Goal: Task Accomplishment & Management: Use online tool/utility

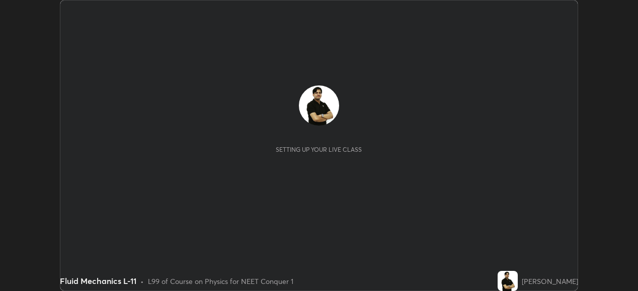
scroll to position [291, 638]
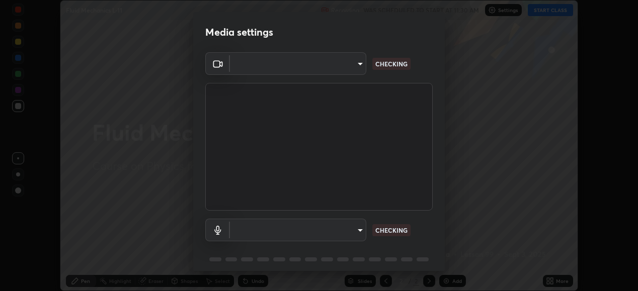
type input "ef407f58ae65e10c1af5a040b6eccf178273e27ca296938399710cc3d85b5032"
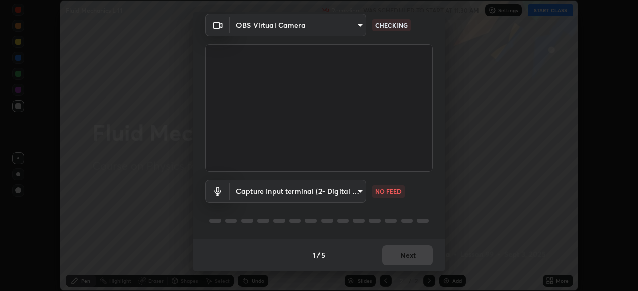
click at [357, 189] on body "Erase all Fluid Mechanics L-11 Recording WAS SCHEDULED TO START AT 11:30 AM Set…" at bounding box center [319, 145] width 638 height 291
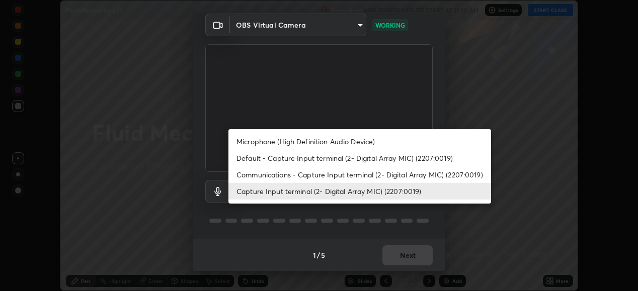
click at [431, 173] on li "Communications - Capture Input terminal (2- Digital Array MIC) (2207:0019)" at bounding box center [359, 174] width 262 height 17
type input "communications"
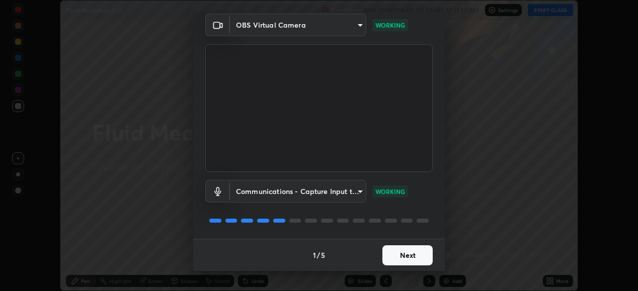
click at [403, 258] on button "Next" at bounding box center [407, 255] width 50 height 20
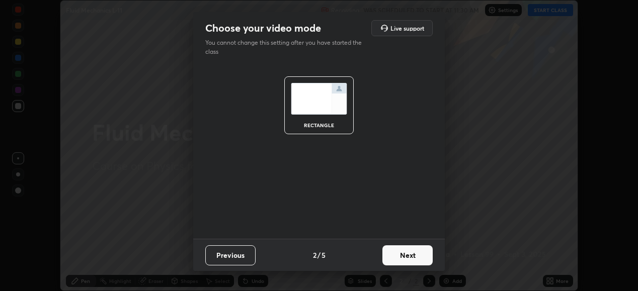
click at [408, 257] on button "Next" at bounding box center [407, 255] width 50 height 20
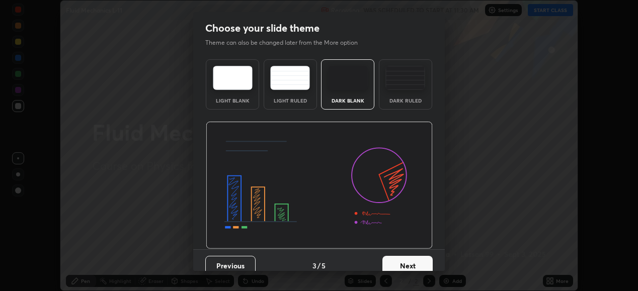
click at [414, 261] on button "Next" at bounding box center [407, 266] width 50 height 20
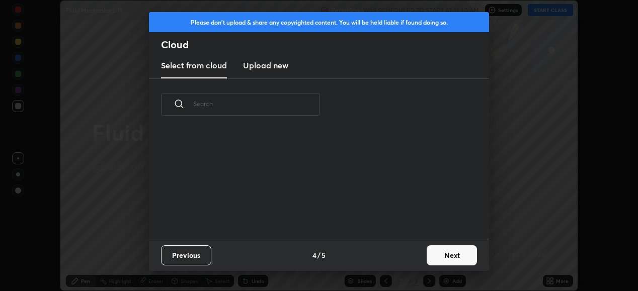
click at [444, 256] on button "Next" at bounding box center [451, 255] width 50 height 20
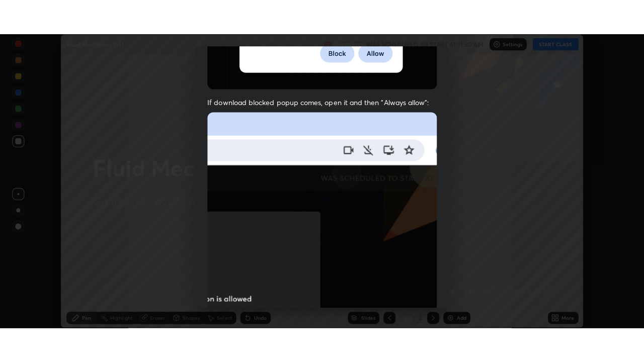
scroll to position [244, 0]
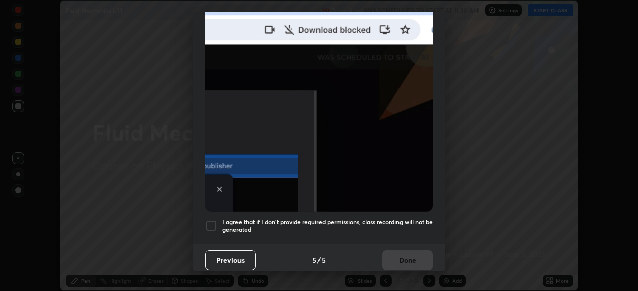
click at [213, 221] on div at bounding box center [211, 226] width 12 height 12
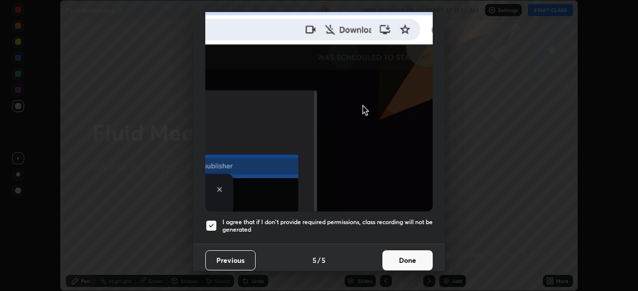
click at [402, 257] on button "Done" at bounding box center [407, 260] width 50 height 20
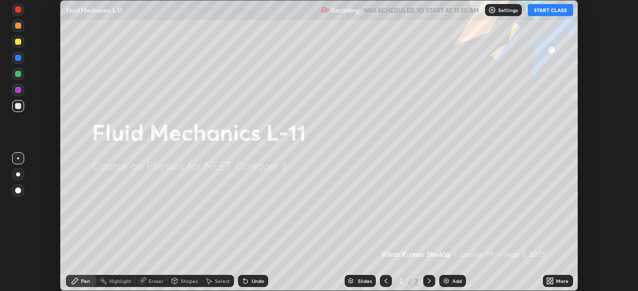
click at [553, 6] on button "START CLASS" at bounding box center [549, 10] width 45 height 12
click at [552, 279] on icon at bounding box center [551, 279] width 3 height 3
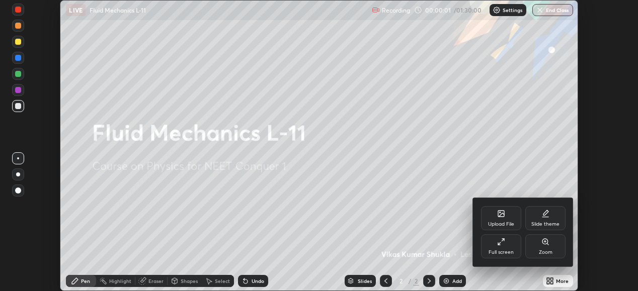
click at [498, 248] on div "Full screen" at bounding box center [501, 246] width 40 height 24
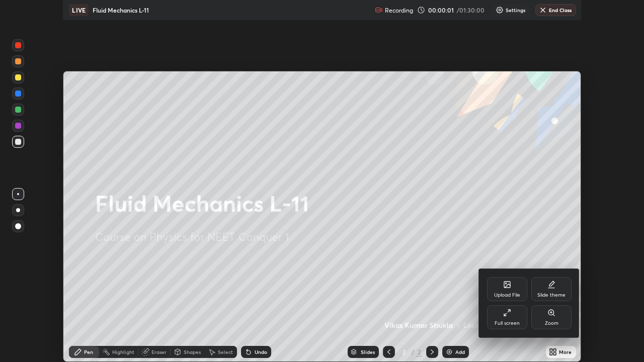
scroll to position [362, 644]
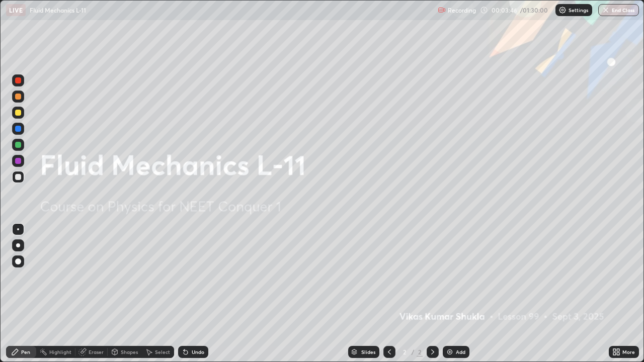
click at [451, 291] on div "Add" at bounding box center [455, 352] width 27 height 12
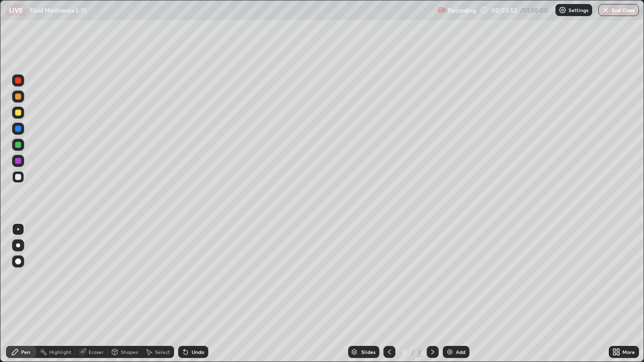
click at [157, 291] on div "Select" at bounding box center [162, 351] width 15 height 5
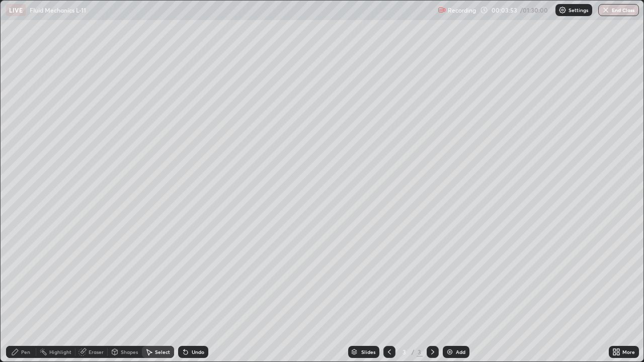
click at [133, 291] on div "Shapes" at bounding box center [129, 351] width 17 height 5
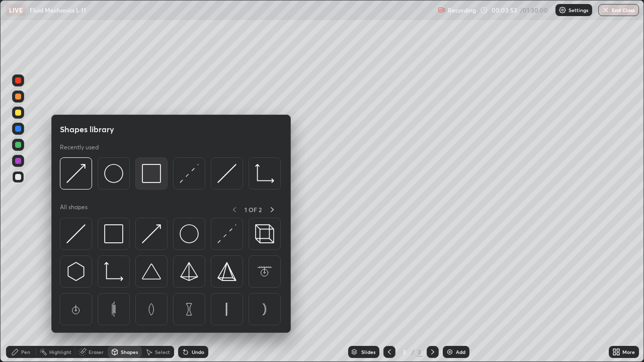
click at [151, 186] on div at bounding box center [151, 173] width 32 height 32
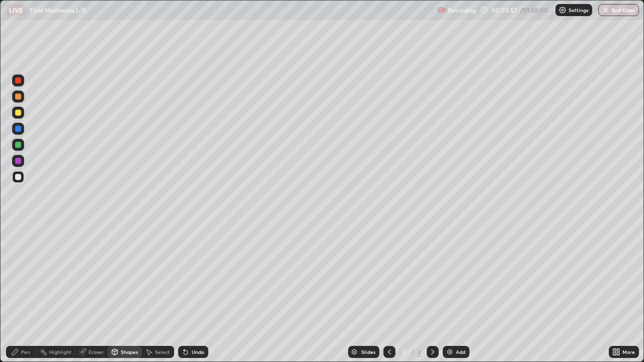
click at [18, 81] on div at bounding box center [18, 80] width 6 height 6
click at [97, 291] on div "Eraser" at bounding box center [95, 351] width 15 height 5
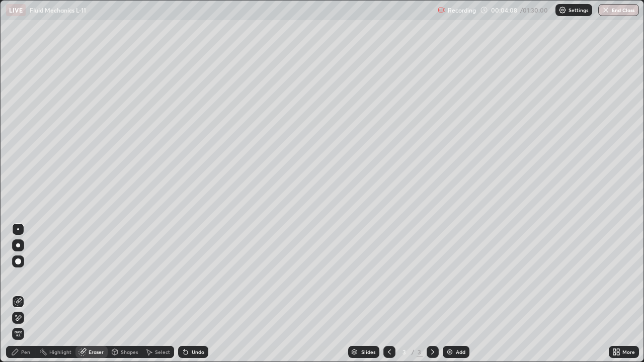
click at [26, 291] on div "Pen" at bounding box center [25, 351] width 9 height 5
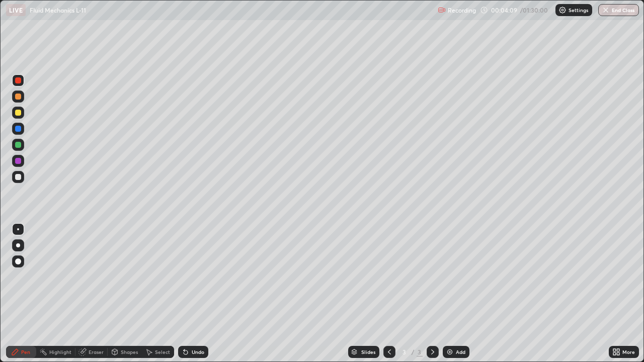
click at [23, 129] on div at bounding box center [18, 129] width 12 height 12
click at [126, 291] on div "Shapes" at bounding box center [129, 351] width 17 height 5
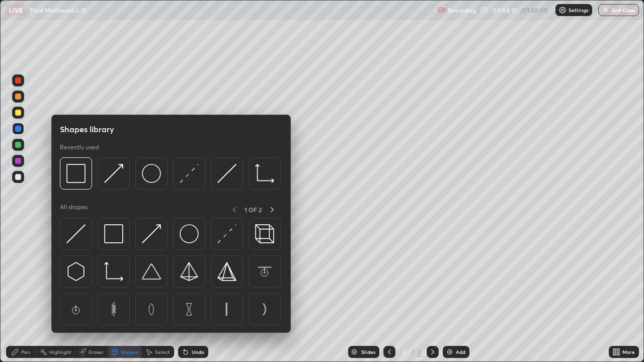
click at [192, 175] on img at bounding box center [189, 173] width 19 height 19
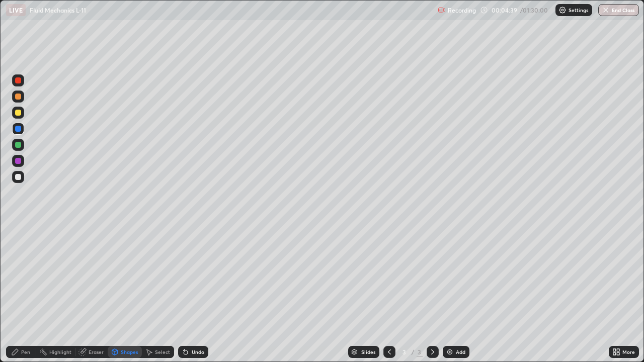
click at [23, 291] on div "Pen" at bounding box center [25, 351] width 9 height 5
click at [19, 176] on div at bounding box center [18, 177] width 6 height 6
click at [19, 131] on div at bounding box center [18, 129] width 6 height 6
click at [163, 291] on div "Select" at bounding box center [162, 351] width 15 height 5
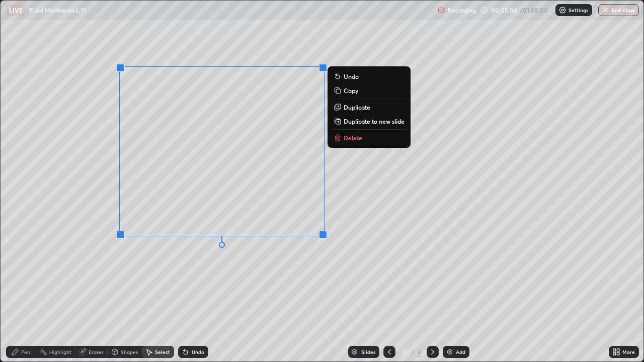
click at [362, 109] on p "Duplicate" at bounding box center [356, 107] width 27 height 8
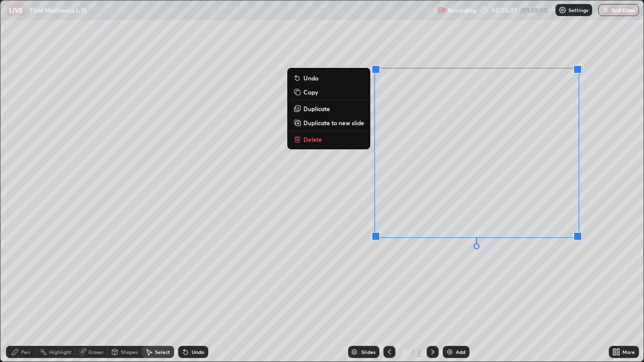
click at [484, 286] on div "0 ° Undo Copy Duplicate Duplicate to new slide Delete" at bounding box center [322, 181] width 643 height 361
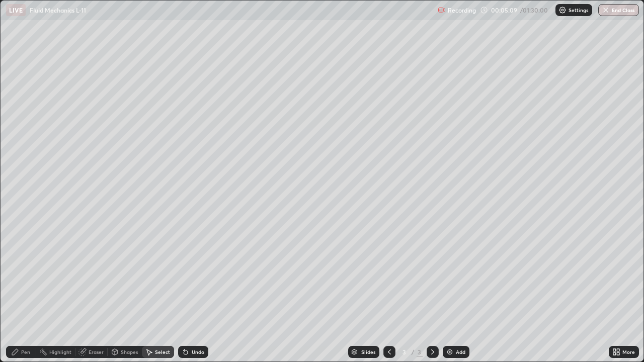
click at [97, 291] on div "Eraser" at bounding box center [95, 351] width 15 height 5
click at [30, 291] on div "Pen" at bounding box center [21, 352] width 30 height 12
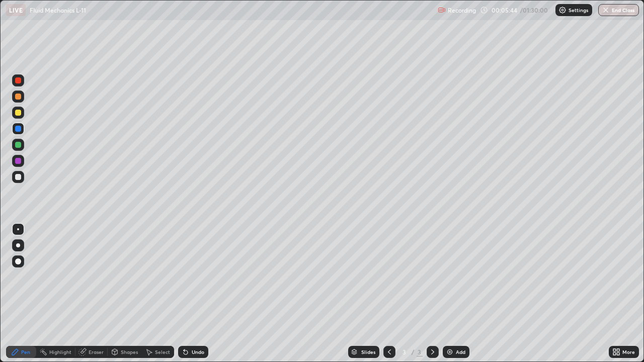
click at [201, 291] on div "Undo" at bounding box center [198, 351] width 13 height 5
click at [449, 291] on img at bounding box center [450, 352] width 8 height 8
click at [20, 179] on div at bounding box center [18, 177] width 6 height 6
click at [20, 113] on div at bounding box center [18, 113] width 6 height 6
click at [128, 291] on div "Shapes" at bounding box center [129, 351] width 17 height 5
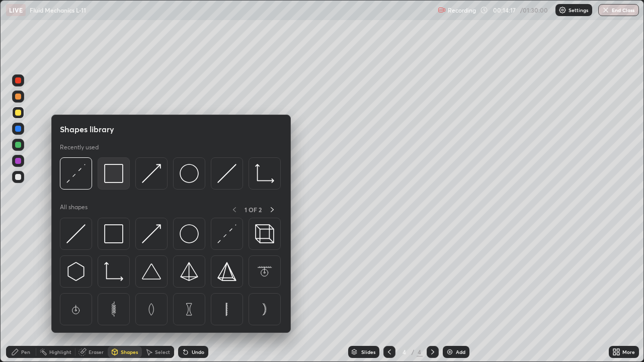
click at [120, 180] on img at bounding box center [113, 173] width 19 height 19
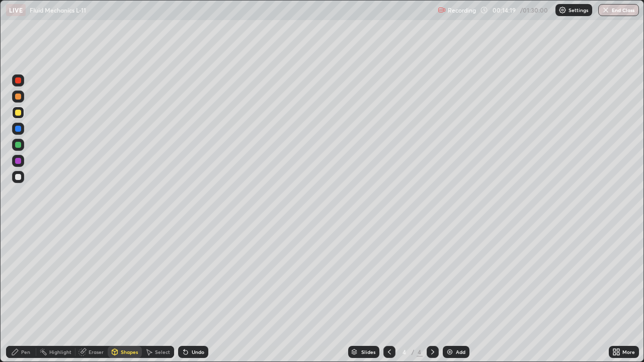
click at [17, 96] on div at bounding box center [18, 97] width 6 height 6
click at [19, 128] on div at bounding box center [18, 129] width 6 height 6
click at [132, 291] on div "Shapes" at bounding box center [125, 352] width 34 height 12
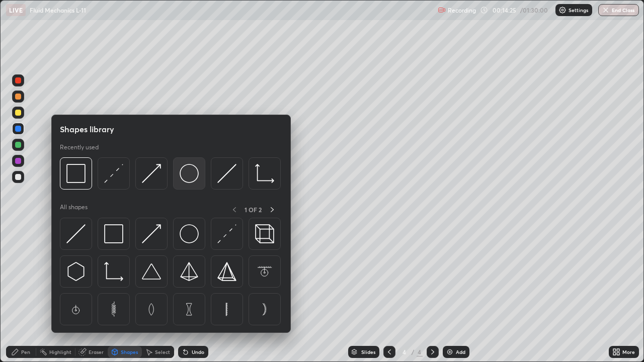
click at [191, 179] on img at bounding box center [189, 173] width 19 height 19
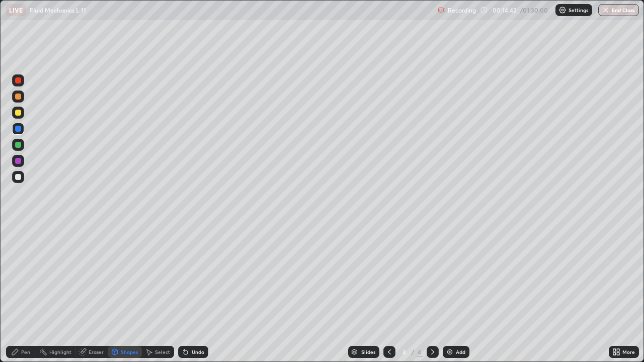
click at [24, 291] on div "Pen" at bounding box center [25, 351] width 9 height 5
click at [18, 129] on div at bounding box center [18, 129] width 6 height 6
click at [128, 291] on div "Shapes" at bounding box center [129, 351] width 17 height 5
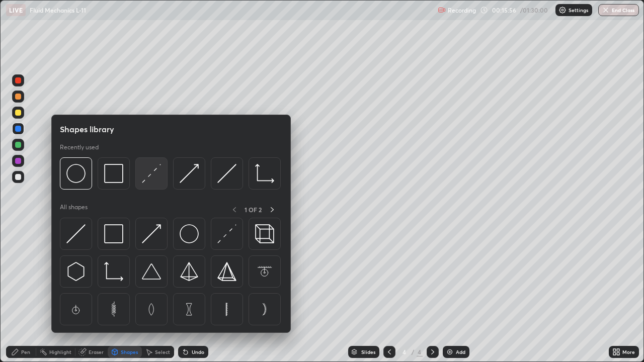
click at [151, 174] on img at bounding box center [151, 173] width 19 height 19
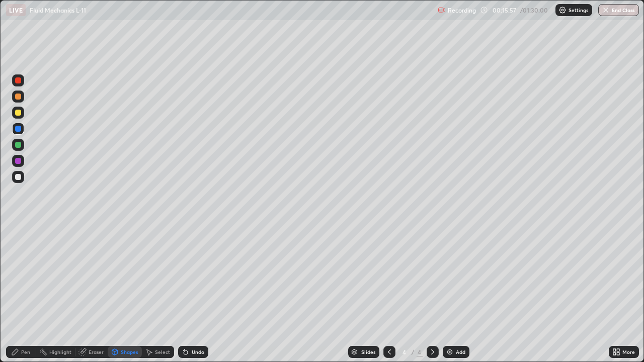
click at [17, 161] on div at bounding box center [18, 161] width 6 height 6
click at [18, 291] on div "Pen" at bounding box center [21, 352] width 30 height 12
click at [18, 175] on div at bounding box center [18, 177] width 6 height 6
click at [127, 291] on div "Shapes" at bounding box center [129, 351] width 17 height 5
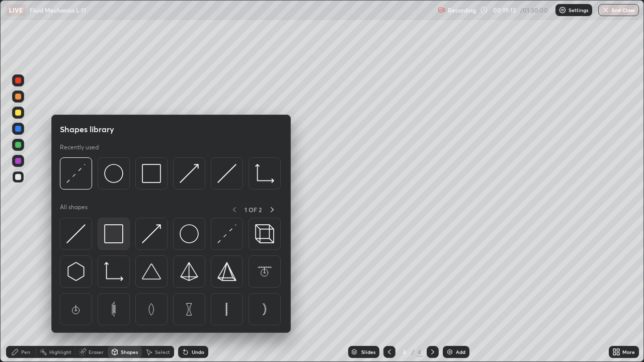
click at [119, 236] on img at bounding box center [113, 233] width 19 height 19
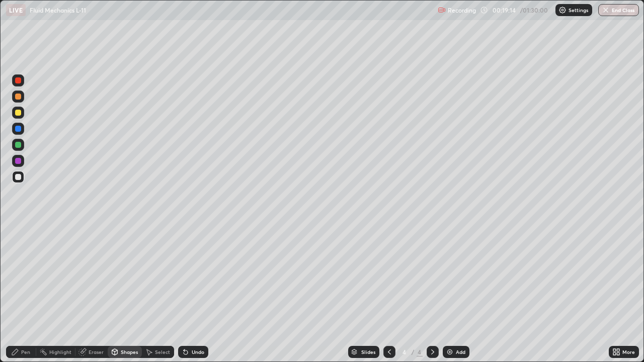
click at [17, 101] on div at bounding box center [18, 97] width 12 height 12
click at [27, 291] on div "Pen" at bounding box center [25, 351] width 9 height 5
click at [20, 130] on div at bounding box center [18, 129] width 6 height 6
click at [131, 291] on div "Shapes" at bounding box center [129, 351] width 17 height 5
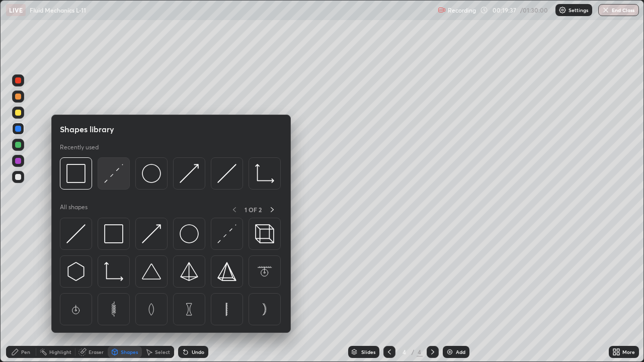
click at [111, 178] on img at bounding box center [113, 173] width 19 height 19
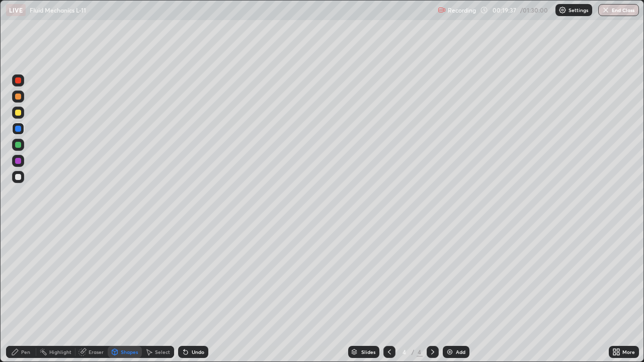
click at [20, 163] on div at bounding box center [18, 161] width 6 height 6
click at [26, 291] on div "Pen" at bounding box center [25, 351] width 9 height 5
click at [19, 176] on div at bounding box center [18, 177] width 6 height 6
click at [457, 291] on div "Add" at bounding box center [461, 351] width 10 height 5
click at [19, 247] on div at bounding box center [18, 245] width 4 height 4
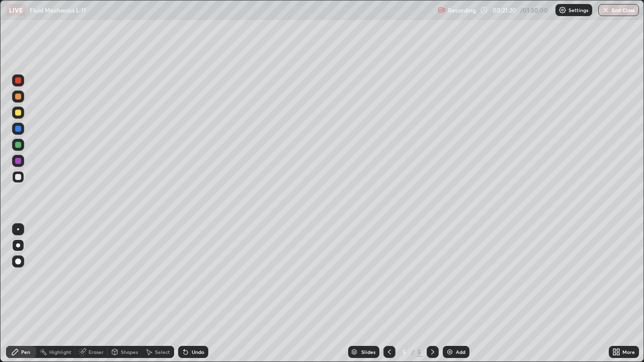
click at [20, 147] on div at bounding box center [18, 145] width 6 height 6
click at [18, 114] on div at bounding box center [18, 113] width 6 height 6
click at [19, 97] on div at bounding box center [18, 97] width 6 height 6
click at [18, 229] on div at bounding box center [18, 229] width 2 height 2
click at [388, 291] on icon at bounding box center [389, 352] width 8 height 8
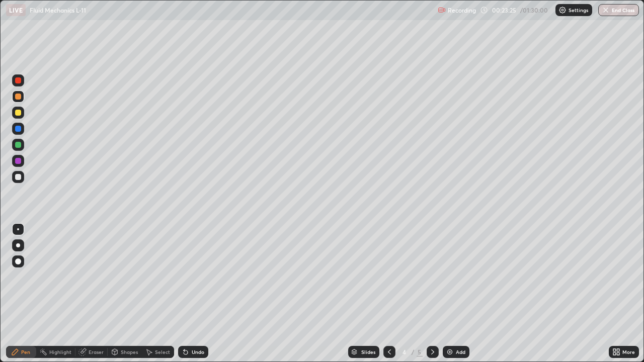
click at [388, 291] on icon at bounding box center [389, 352] width 8 height 8
click at [160, 291] on div "Select" at bounding box center [162, 351] width 15 height 5
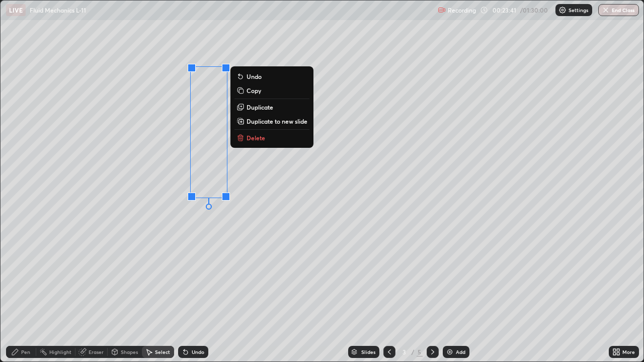
click at [265, 123] on p "Duplicate to new slide" at bounding box center [276, 121] width 61 height 8
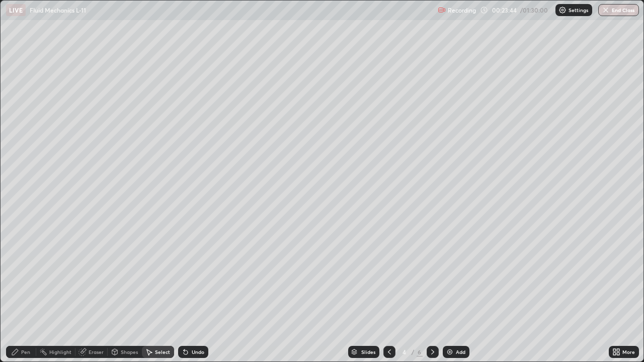
click at [121, 291] on div "Shapes" at bounding box center [129, 351] width 17 height 5
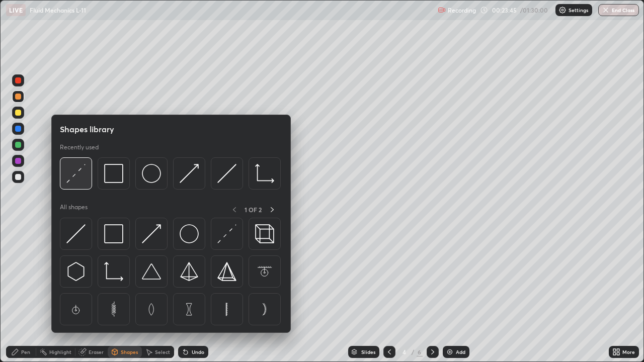
click at [74, 176] on img at bounding box center [75, 173] width 19 height 19
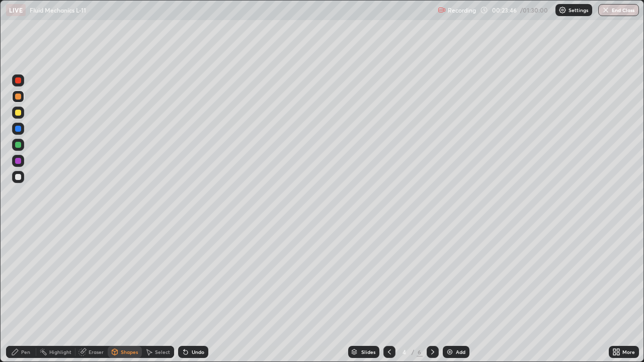
click at [18, 129] on div at bounding box center [18, 129] width 6 height 6
click at [23, 291] on div "Pen" at bounding box center [21, 352] width 30 height 12
click at [123, 291] on div "Shapes" at bounding box center [129, 351] width 17 height 5
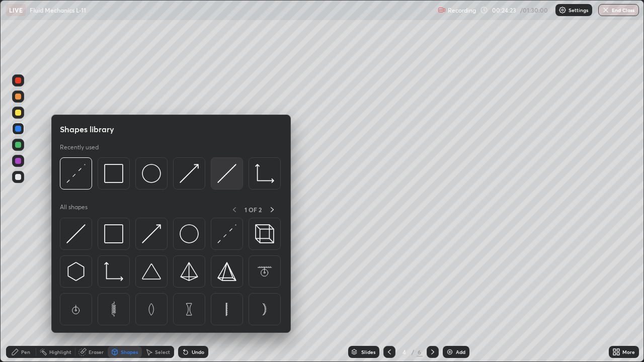
click at [223, 174] on img at bounding box center [226, 173] width 19 height 19
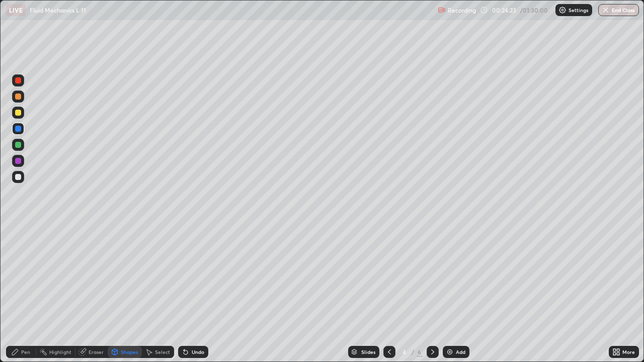
click at [17, 115] on div at bounding box center [18, 113] width 6 height 6
click at [192, 291] on div "Undo" at bounding box center [198, 351] width 13 height 5
click at [25, 291] on div "Pen" at bounding box center [25, 351] width 9 height 5
click at [17, 174] on div at bounding box center [18, 177] width 6 height 6
click at [20, 82] on div at bounding box center [18, 80] width 6 height 6
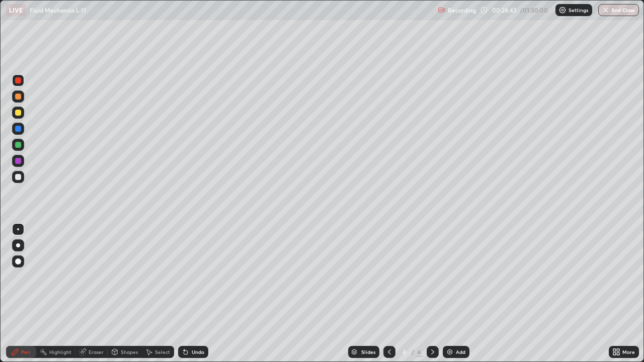
click at [20, 97] on div at bounding box center [18, 97] width 6 height 6
click at [203, 291] on div "Undo" at bounding box center [193, 352] width 30 height 12
click at [161, 291] on div "Select" at bounding box center [162, 351] width 15 height 5
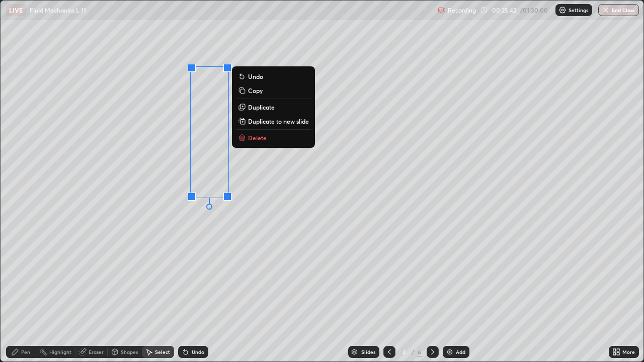
click at [268, 106] on p "Duplicate" at bounding box center [261, 107] width 27 height 8
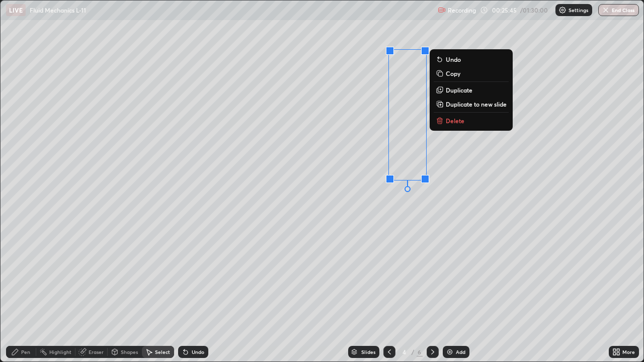
click at [402, 241] on div "0 ° Undo Copy Duplicate Duplicate to new slide Delete" at bounding box center [322, 181] width 643 height 361
click at [466, 91] on p "Duplicate" at bounding box center [459, 90] width 27 height 8
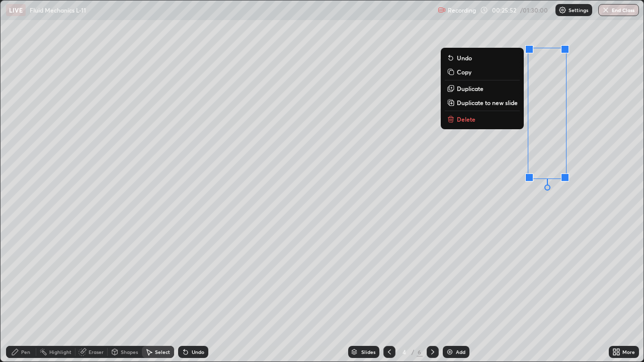
click at [458, 227] on div "0 ° Undo Copy Duplicate Duplicate to new slide Delete" at bounding box center [322, 181] width 643 height 361
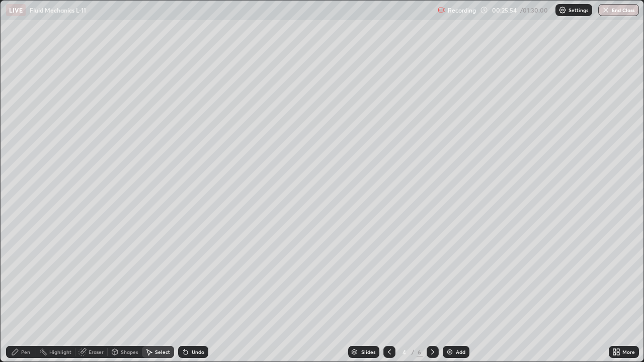
click at [129, 291] on div "Shapes" at bounding box center [129, 351] width 17 height 5
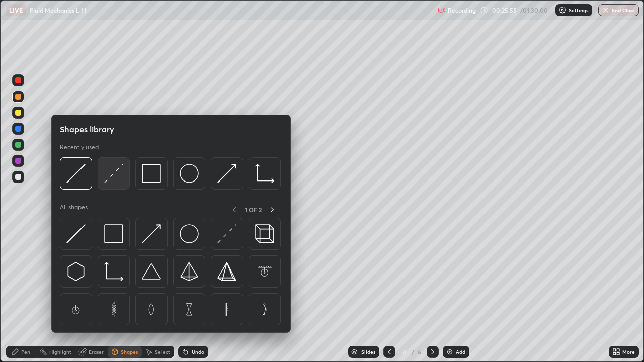
click at [117, 172] on img at bounding box center [113, 173] width 19 height 19
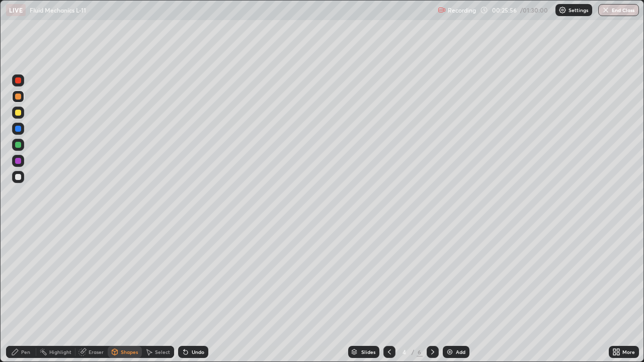
click at [18, 130] on div at bounding box center [18, 129] width 6 height 6
click at [15, 291] on icon at bounding box center [15, 352] width 8 height 8
click at [130, 291] on div "Shapes" at bounding box center [129, 351] width 17 height 5
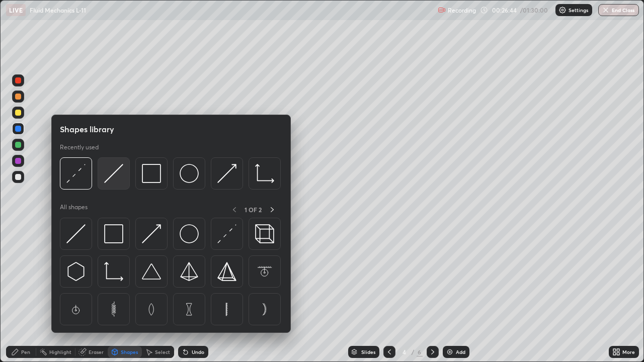
click at [114, 171] on img at bounding box center [113, 173] width 19 height 19
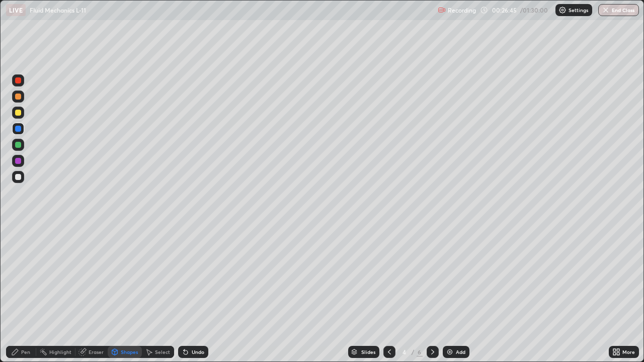
click at [19, 112] on div at bounding box center [18, 113] width 6 height 6
click at [27, 291] on div "Pen" at bounding box center [25, 351] width 9 height 5
click at [20, 175] on div at bounding box center [18, 177] width 6 height 6
click at [17, 143] on div at bounding box center [18, 145] width 6 height 6
click at [166, 291] on div "Select" at bounding box center [162, 351] width 15 height 5
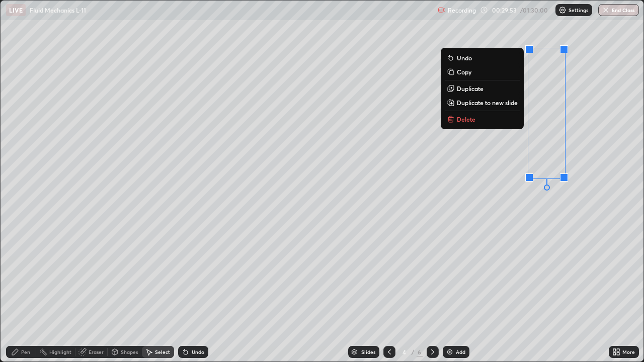
click at [303, 291] on div "0 ° Undo Copy Duplicate Duplicate to new slide Delete" at bounding box center [322, 181] width 643 height 361
click at [505, 103] on p "Duplicate to new slide" at bounding box center [487, 103] width 61 height 8
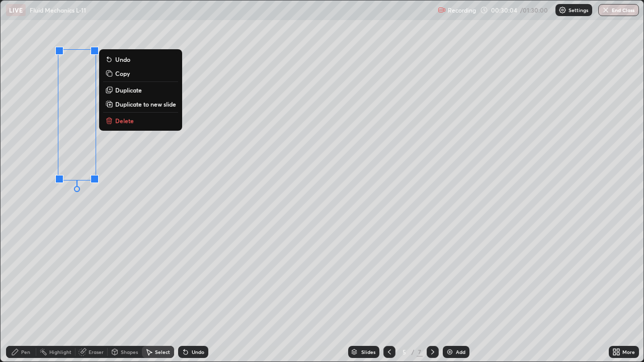
click at [64, 229] on div "0 ° Undo Copy Duplicate Duplicate to new slide Delete" at bounding box center [322, 181] width 643 height 361
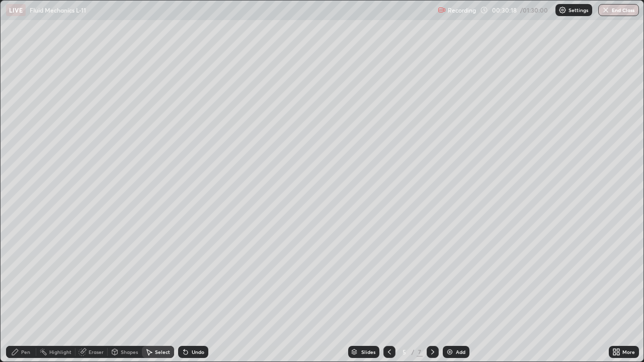
click at [132, 291] on div "Shapes" at bounding box center [125, 352] width 34 height 12
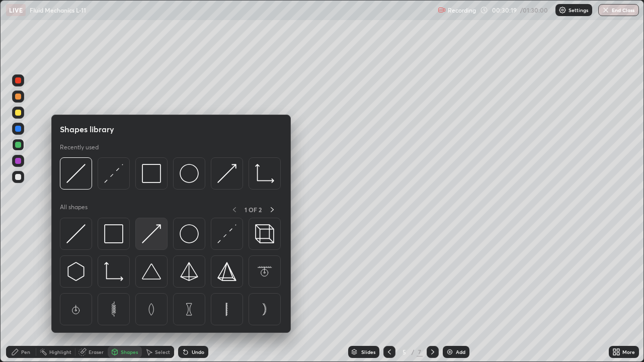
click at [151, 235] on img at bounding box center [151, 233] width 19 height 19
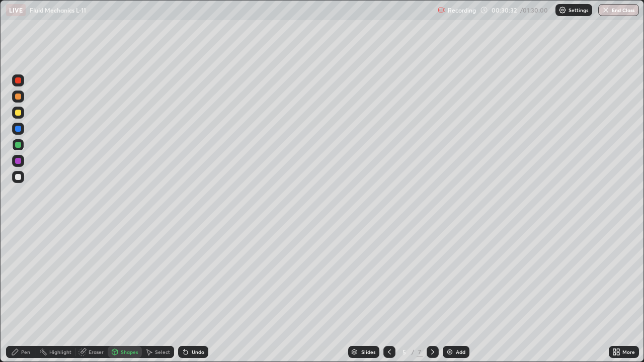
click at [23, 291] on div "Pen" at bounding box center [25, 351] width 9 height 5
click at [19, 178] on div at bounding box center [18, 177] width 6 height 6
click at [122, 291] on div "Shapes" at bounding box center [125, 352] width 34 height 12
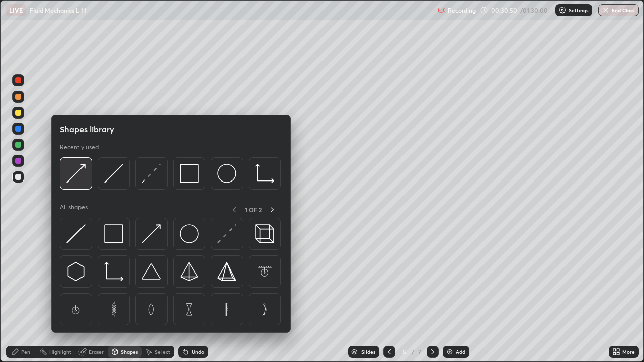
click at [76, 174] on img at bounding box center [75, 173] width 19 height 19
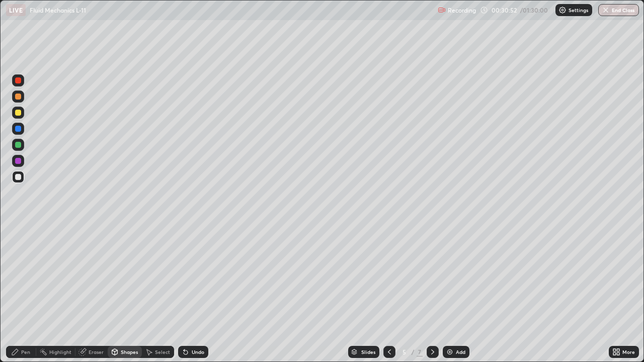
click at [18, 96] on div at bounding box center [18, 97] width 6 height 6
click at [18, 291] on icon at bounding box center [15, 352] width 8 height 8
click at [94, 291] on div "Eraser" at bounding box center [95, 351] width 15 height 5
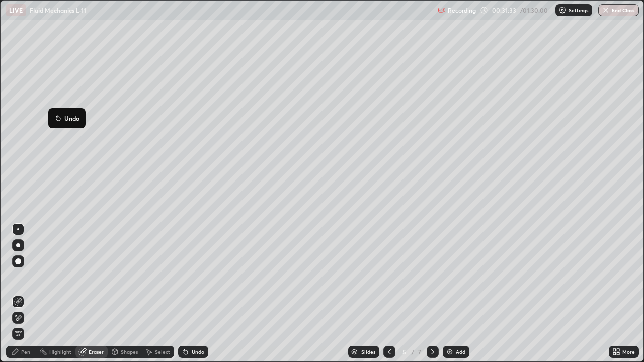
click at [58, 119] on icon at bounding box center [58, 119] width 4 height 4
click at [195, 291] on div "Undo" at bounding box center [198, 351] width 13 height 5
click at [21, 291] on div "Pen" at bounding box center [21, 352] width 30 height 12
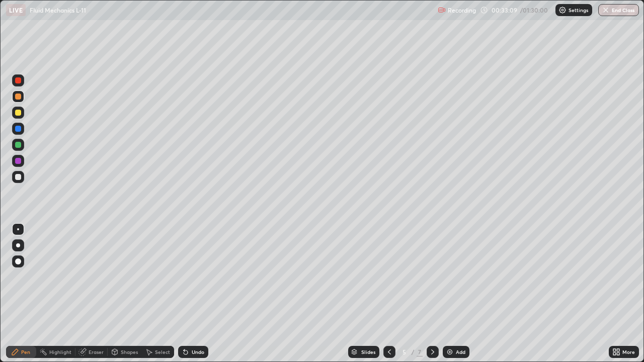
click at [131, 291] on div "Shapes" at bounding box center [129, 351] width 17 height 5
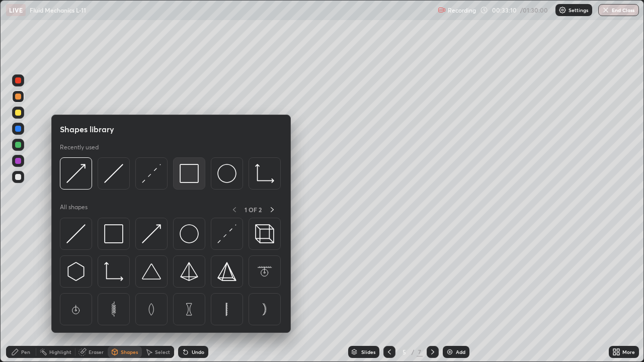
click at [195, 179] on img at bounding box center [189, 173] width 19 height 19
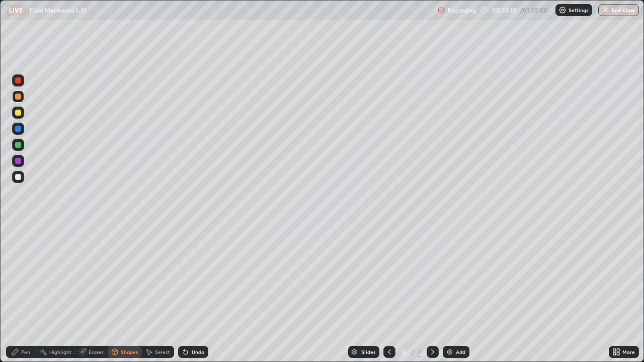
click at [17, 144] on div at bounding box center [18, 145] width 6 height 6
click at [19, 291] on icon at bounding box center [15, 352] width 8 height 8
click at [427, 291] on div at bounding box center [432, 352] width 12 height 12
click at [389, 291] on icon at bounding box center [389, 351] width 3 height 5
click at [388, 291] on icon at bounding box center [389, 352] width 8 height 8
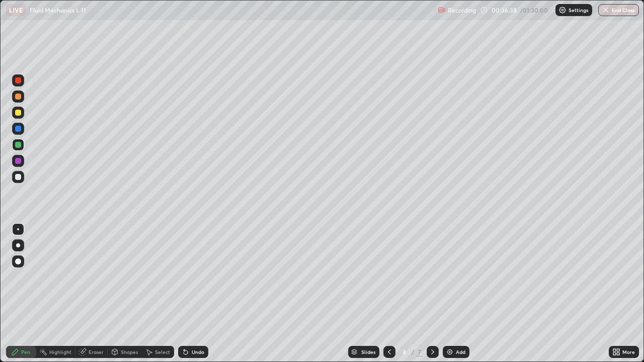
click at [160, 291] on div "Select" at bounding box center [162, 351] width 15 height 5
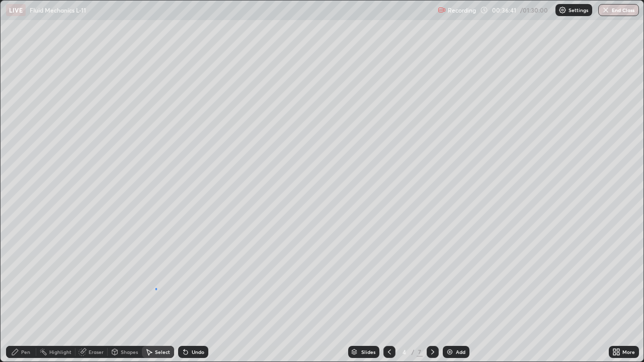
click at [155, 288] on div "0 ° Undo Copy Duplicate Duplicate to new slide Delete" at bounding box center [322, 181] width 643 height 361
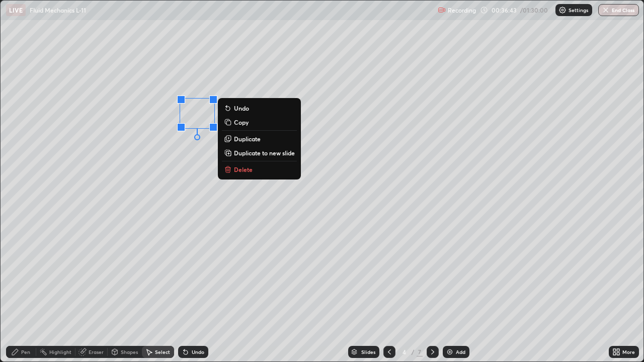
click at [179, 281] on div "0 ° Undo Copy Duplicate Duplicate to new slide Delete" at bounding box center [322, 181] width 643 height 361
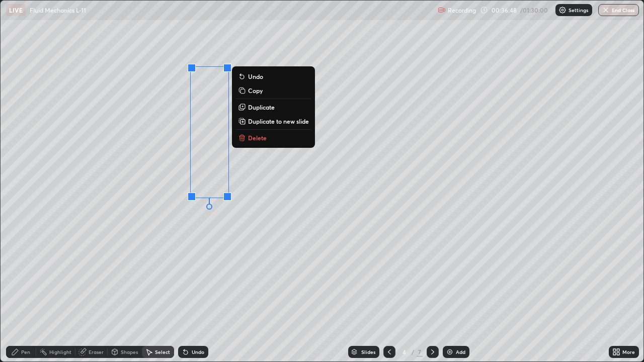
click at [280, 123] on p "Duplicate to new slide" at bounding box center [278, 121] width 61 height 8
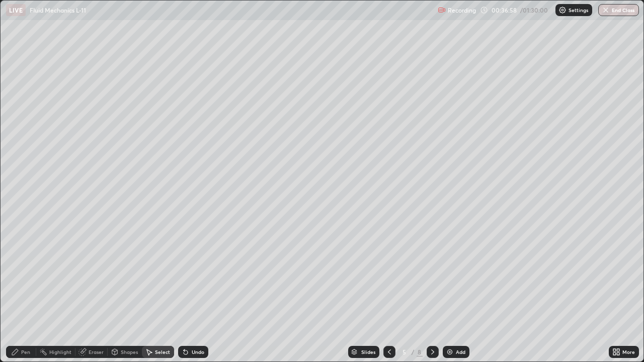
click at [121, 291] on div "Shapes" at bounding box center [129, 351] width 17 height 5
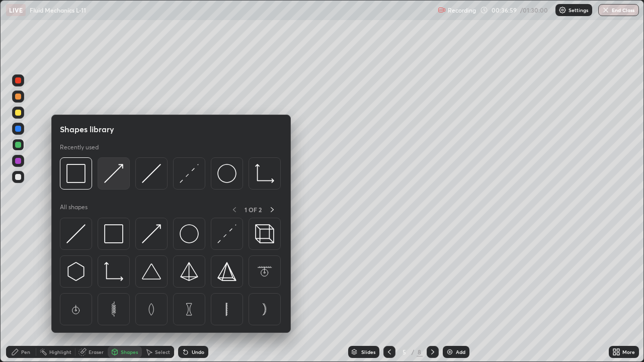
click at [111, 174] on img at bounding box center [113, 173] width 19 height 19
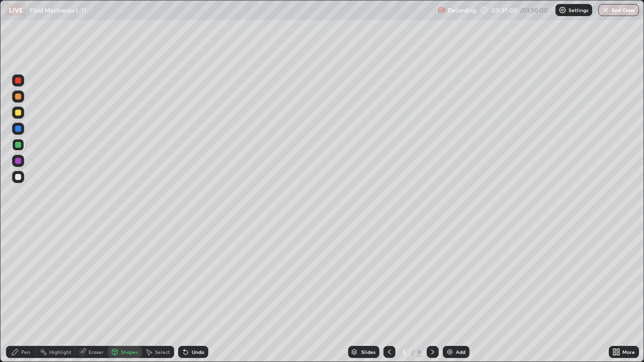
click at [18, 113] on div at bounding box center [18, 113] width 6 height 6
click at [28, 291] on div "Pen" at bounding box center [25, 351] width 9 height 5
click at [19, 178] on div at bounding box center [18, 177] width 6 height 6
click at [126, 291] on div "Shapes" at bounding box center [129, 351] width 17 height 5
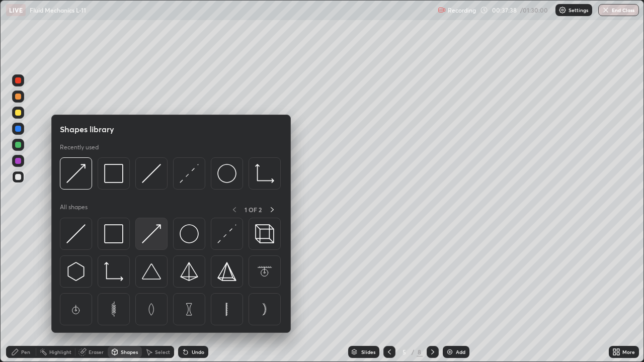
click at [157, 226] on img at bounding box center [151, 233] width 19 height 19
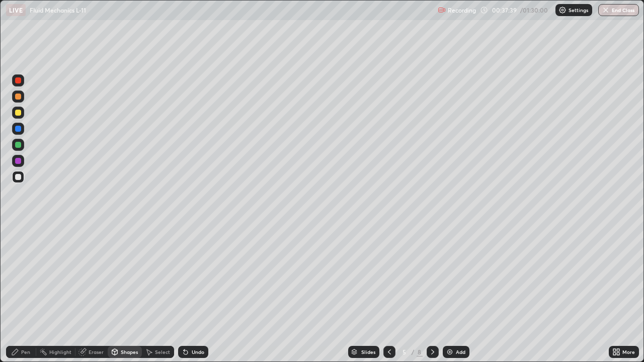
click at [17, 143] on div at bounding box center [18, 145] width 6 height 6
click at [18, 291] on div "Pen" at bounding box center [21, 352] width 30 height 12
click at [20, 180] on div at bounding box center [18, 177] width 12 height 12
click at [450, 291] on img at bounding box center [450, 352] width 8 height 8
click at [129, 291] on div "Shapes" at bounding box center [129, 351] width 17 height 5
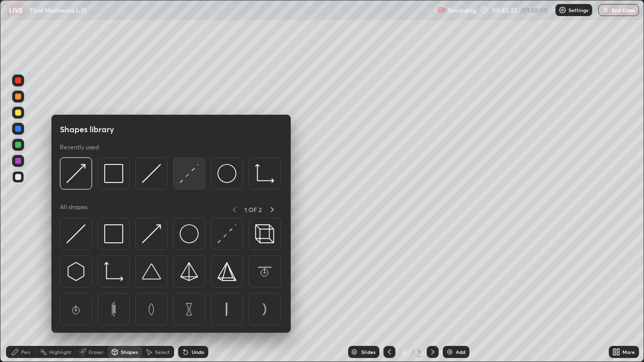
click at [186, 176] on img at bounding box center [189, 173] width 19 height 19
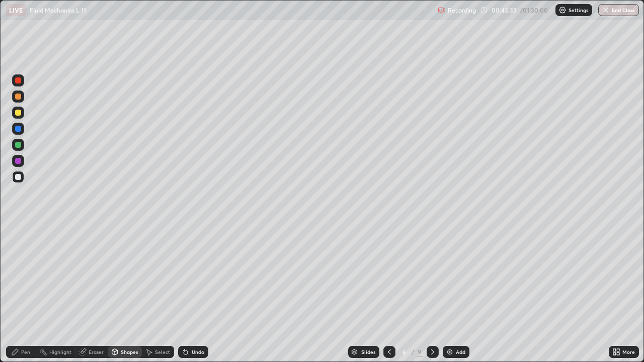
click at [22, 130] on div at bounding box center [18, 129] width 12 height 12
click at [127, 291] on div "Shapes" at bounding box center [129, 351] width 17 height 5
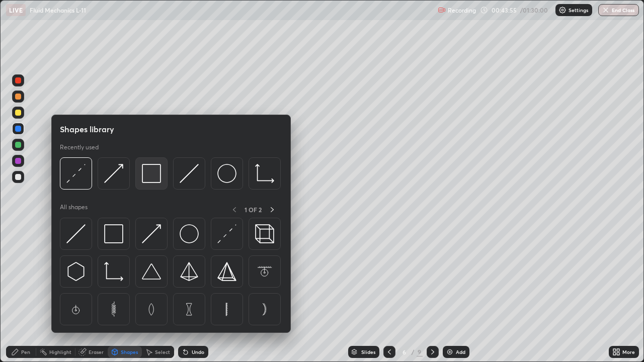
click at [151, 182] on img at bounding box center [151, 173] width 19 height 19
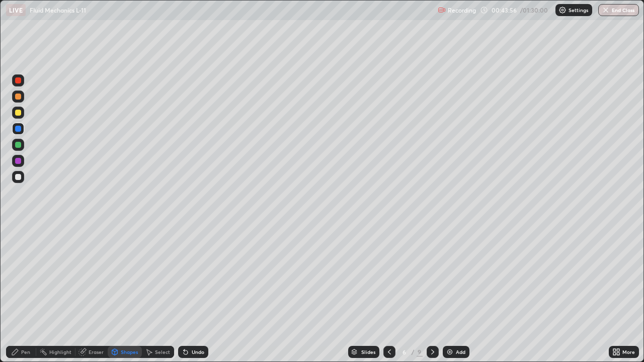
click at [18, 113] on div at bounding box center [18, 113] width 6 height 6
click at [98, 291] on div "Eraser" at bounding box center [95, 351] width 15 height 5
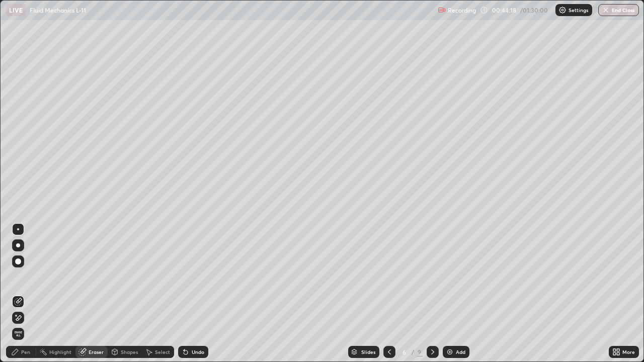
click at [30, 291] on div "Pen" at bounding box center [21, 352] width 30 height 12
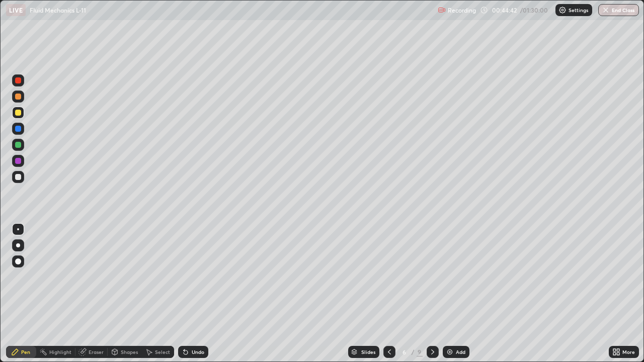
click at [22, 179] on div at bounding box center [18, 177] width 12 height 12
click at [157, 291] on div "Select" at bounding box center [158, 352] width 32 height 12
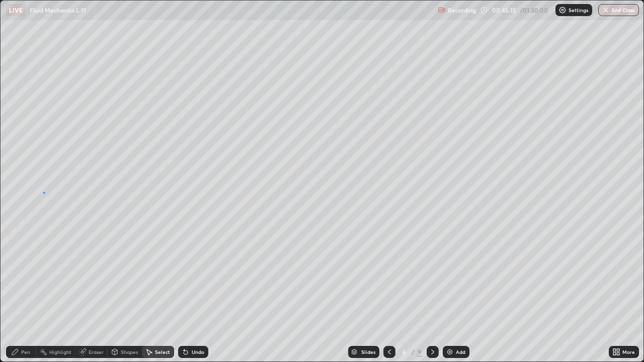
click at [45, 192] on div "0 ° Undo Copy Duplicate Duplicate to new slide Delete" at bounding box center [322, 181] width 643 height 361
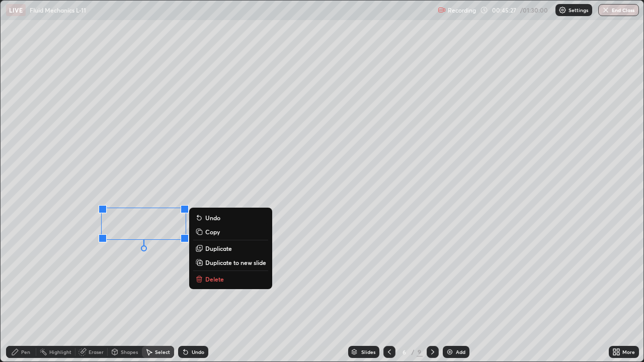
click at [37, 245] on div "0 ° Undo Copy Duplicate Duplicate to new slide Delete" at bounding box center [322, 181] width 643 height 361
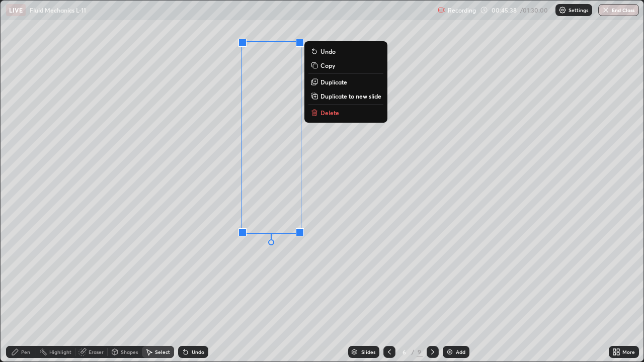
click at [423, 171] on div "0 ° Undo Copy Duplicate Duplicate to new slide Delete" at bounding box center [322, 181] width 643 height 361
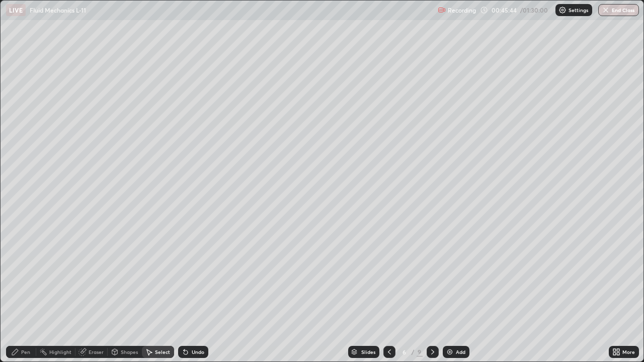
click at [27, 291] on div "Pen" at bounding box center [25, 351] width 9 height 5
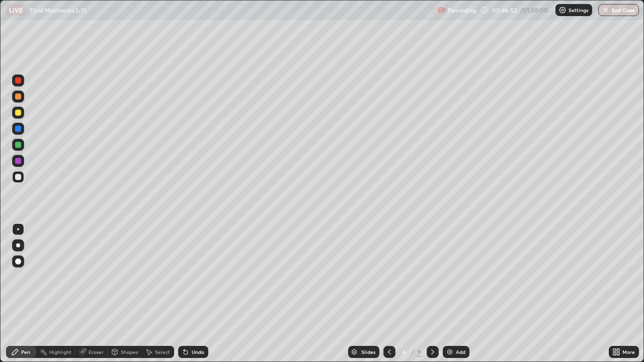
click at [19, 125] on div at bounding box center [18, 129] width 12 height 12
click at [390, 291] on icon at bounding box center [389, 352] width 8 height 8
click at [391, 291] on div at bounding box center [389, 352] width 12 height 20
click at [436, 291] on div at bounding box center [432, 352] width 12 height 12
click at [443, 291] on div "Add" at bounding box center [455, 352] width 27 height 12
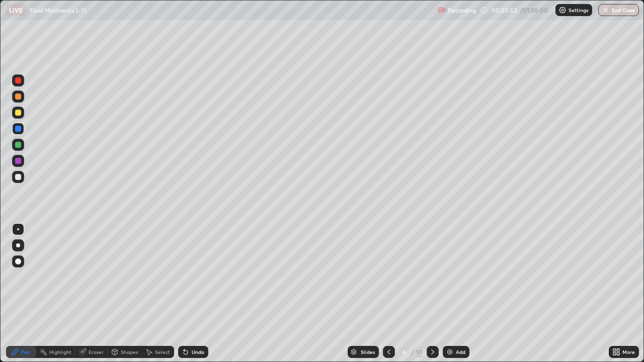
click at [437, 291] on div at bounding box center [432, 352] width 12 height 20
click at [129, 291] on div "Shapes" at bounding box center [129, 351] width 17 height 5
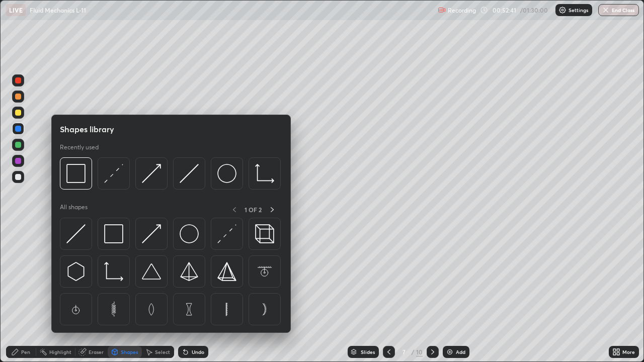
click at [150, 176] on img at bounding box center [151, 173] width 19 height 19
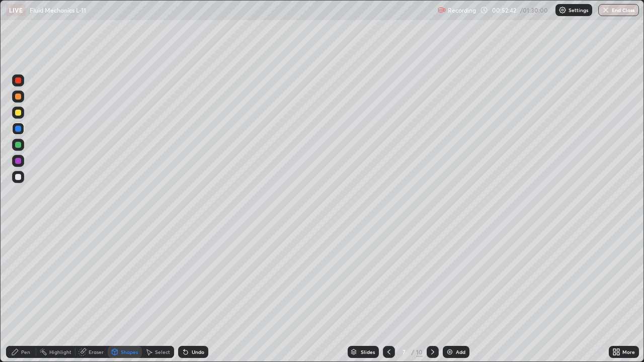
click at [20, 163] on div at bounding box center [18, 161] width 12 height 12
click at [26, 291] on div "Pen" at bounding box center [25, 351] width 9 height 5
click at [19, 177] on div at bounding box center [18, 177] width 6 height 6
click at [131, 291] on div "Shapes" at bounding box center [129, 351] width 17 height 5
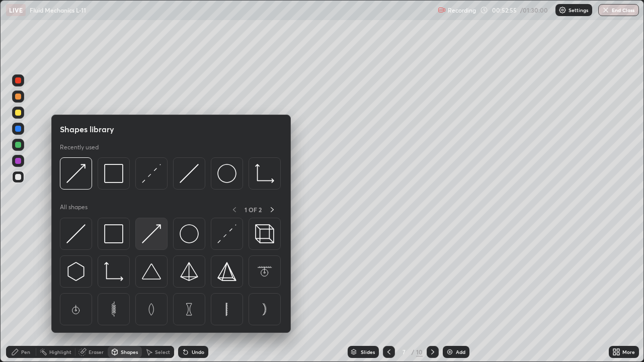
click at [154, 236] on img at bounding box center [151, 233] width 19 height 19
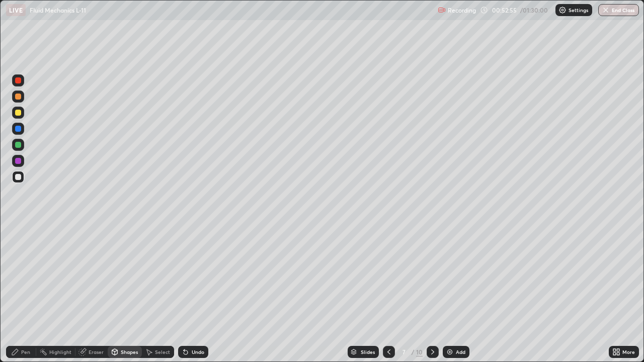
click at [22, 145] on div at bounding box center [18, 145] width 12 height 12
click at [22, 291] on div "Pen" at bounding box center [25, 351] width 9 height 5
click at [18, 175] on div at bounding box center [18, 177] width 6 height 6
click at [194, 291] on div "Undo" at bounding box center [198, 351] width 13 height 5
click at [132, 291] on div "Shapes" at bounding box center [129, 351] width 17 height 5
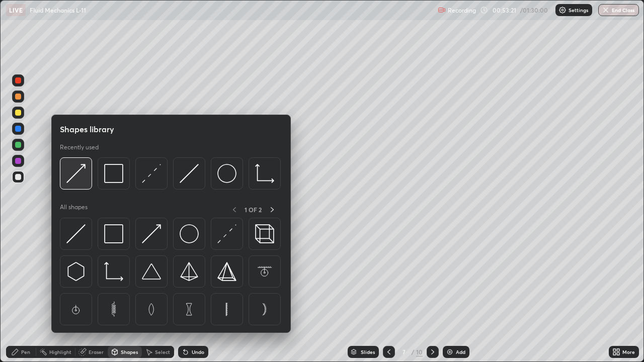
click at [81, 172] on img at bounding box center [75, 173] width 19 height 19
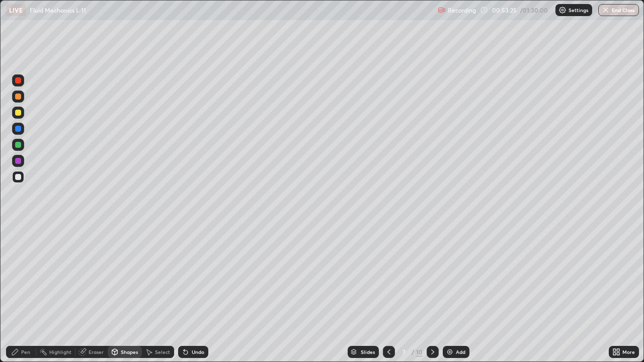
click at [34, 291] on div "Pen" at bounding box center [21, 352] width 30 height 12
click at [453, 291] on div "Add" at bounding box center [455, 352] width 27 height 12
click at [129, 291] on div "Shapes" at bounding box center [129, 351] width 17 height 5
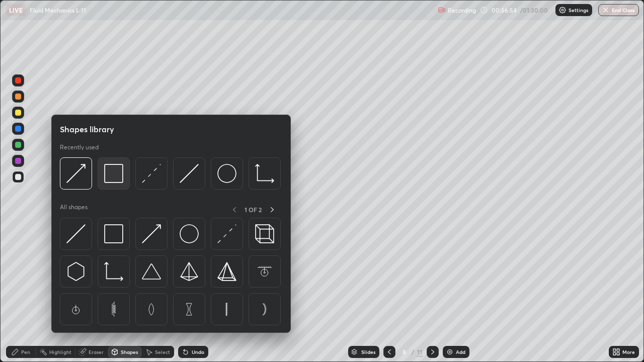
click at [114, 179] on img at bounding box center [113, 173] width 19 height 19
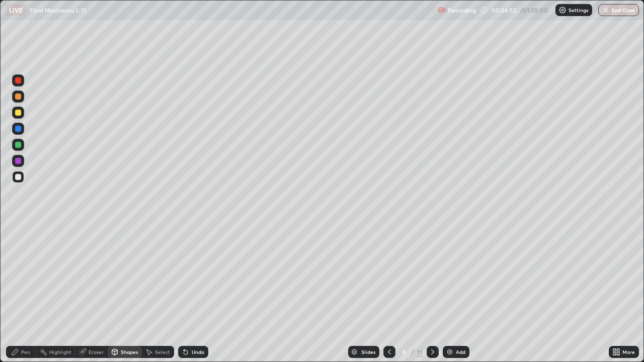
click at [17, 130] on div at bounding box center [18, 129] width 6 height 6
click at [18, 176] on div at bounding box center [18, 177] width 6 height 6
click at [20, 97] on div at bounding box center [18, 97] width 6 height 6
click at [94, 291] on div "Eraser" at bounding box center [95, 351] width 15 height 5
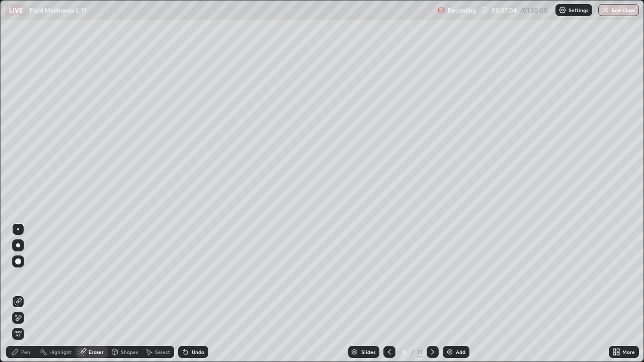
click at [132, 291] on div "Shapes" at bounding box center [129, 351] width 17 height 5
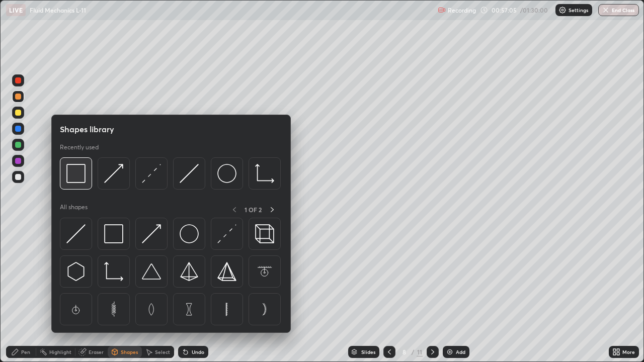
click at [82, 180] on img at bounding box center [75, 173] width 19 height 19
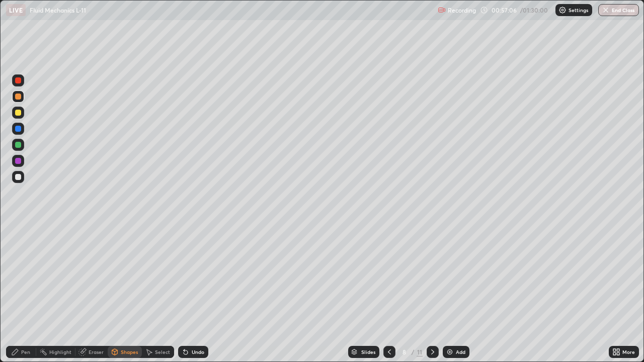
click at [19, 115] on div at bounding box center [18, 113] width 6 height 6
click at [163, 291] on div "Select" at bounding box center [158, 352] width 32 height 12
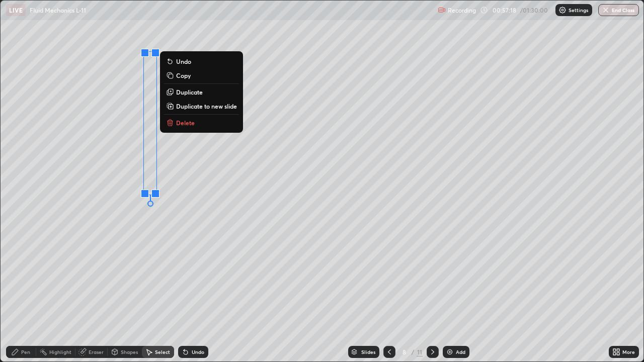
click at [146, 291] on div "0 ° Undo Copy Duplicate Duplicate to new slide Delete" at bounding box center [322, 181] width 643 height 361
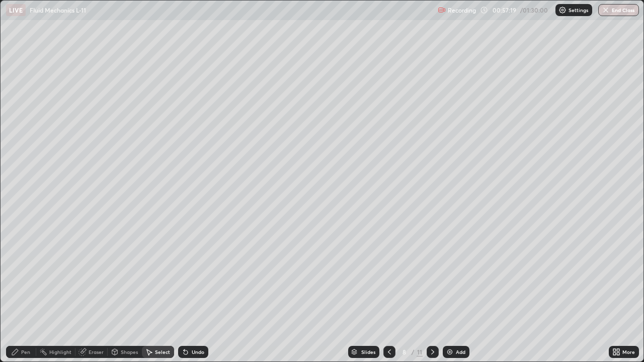
click at [96, 291] on div "Eraser" at bounding box center [95, 351] width 15 height 5
click at [27, 291] on div "Pen" at bounding box center [25, 351] width 9 height 5
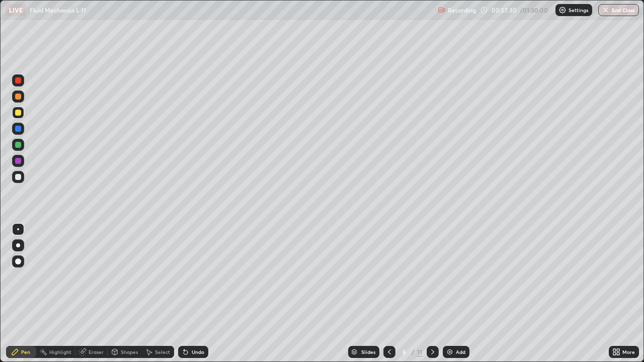
click at [130, 291] on div "Shapes" at bounding box center [129, 351] width 17 height 5
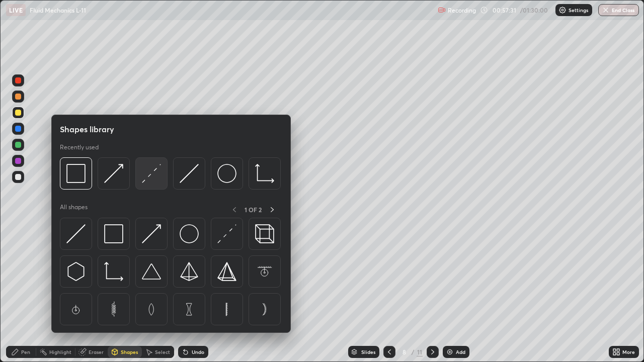
click at [148, 176] on img at bounding box center [151, 173] width 19 height 19
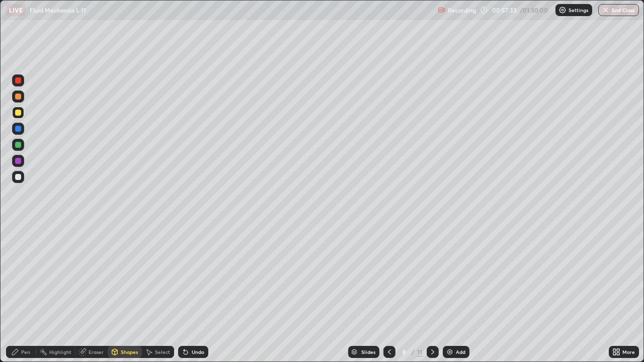
click at [160, 291] on div "Select" at bounding box center [162, 351] width 15 height 5
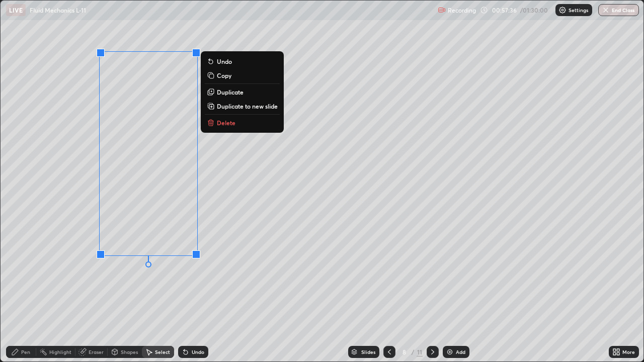
click at [236, 93] on p "Duplicate" at bounding box center [230, 92] width 27 height 8
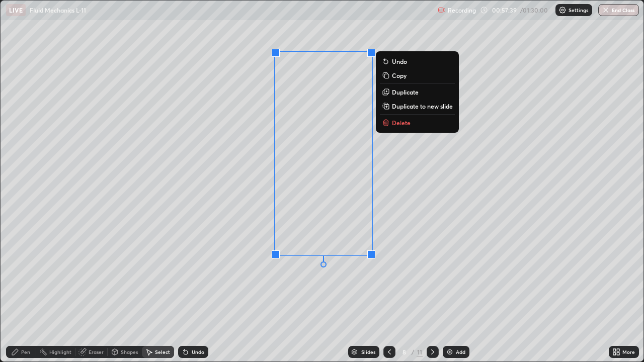
click at [410, 94] on p "Duplicate" at bounding box center [405, 92] width 27 height 8
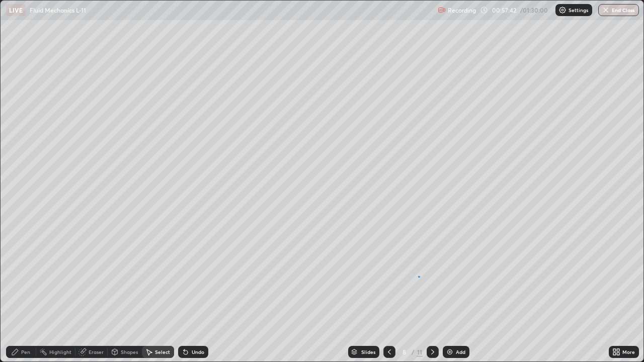
click at [419, 276] on div "0 ° Undo Copy Duplicate Duplicate to new slide Delete" at bounding box center [322, 181] width 643 height 361
click at [24, 291] on div "Pen" at bounding box center [25, 351] width 9 height 5
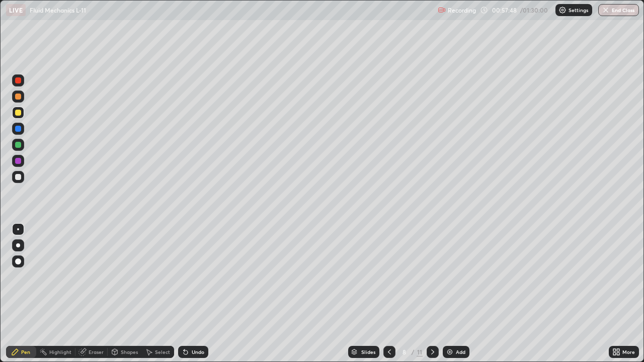
click at [17, 129] on div at bounding box center [18, 129] width 6 height 6
click at [194, 291] on div "Undo" at bounding box center [198, 351] width 13 height 5
click at [126, 291] on div "Shapes" at bounding box center [129, 351] width 17 height 5
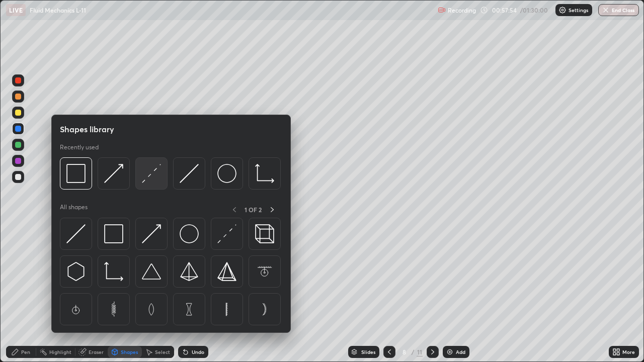
click at [148, 173] on img at bounding box center [151, 173] width 19 height 19
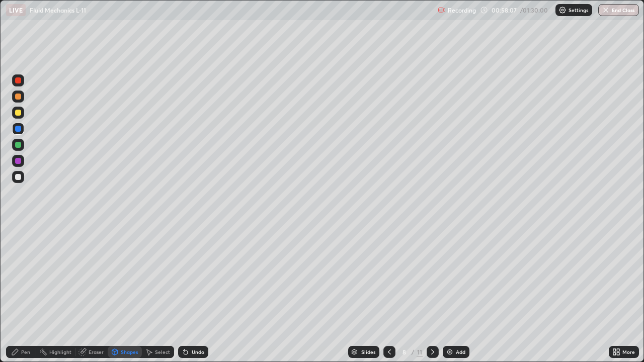
click at [17, 160] on div at bounding box center [18, 161] width 6 height 6
click at [198, 291] on div "Undo" at bounding box center [198, 351] width 13 height 5
click at [197, 291] on div "Undo" at bounding box center [198, 351] width 13 height 5
click at [196, 291] on div "Undo" at bounding box center [198, 351] width 13 height 5
click at [18, 126] on div at bounding box center [18, 129] width 6 height 6
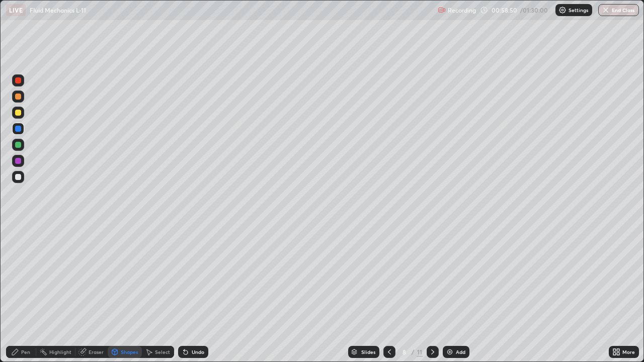
click at [18, 81] on div at bounding box center [18, 80] width 6 height 6
click at [20, 291] on div "Pen" at bounding box center [21, 352] width 30 height 12
click at [18, 129] on div at bounding box center [18, 129] width 6 height 6
click at [18, 179] on div at bounding box center [18, 177] width 6 height 6
click at [20, 160] on div at bounding box center [18, 161] width 6 height 6
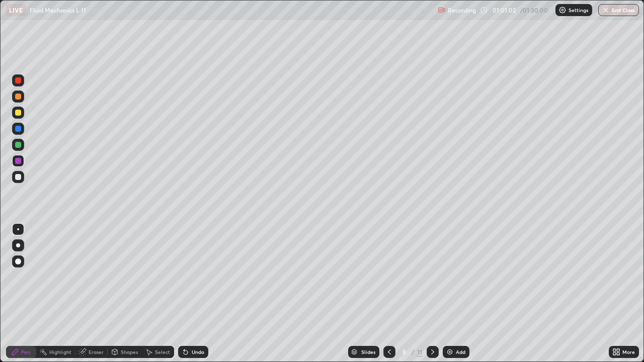
click at [200, 291] on div "Undo" at bounding box center [198, 351] width 13 height 5
click at [194, 291] on div "Undo" at bounding box center [198, 351] width 13 height 5
click at [17, 114] on div at bounding box center [18, 113] width 6 height 6
click at [19, 176] on div at bounding box center [18, 177] width 6 height 6
click at [202, 291] on div "Undo" at bounding box center [198, 351] width 13 height 5
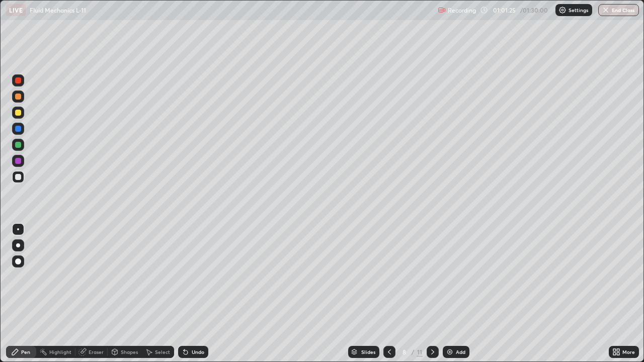
click at [131, 291] on div "Shapes" at bounding box center [129, 351] width 17 height 5
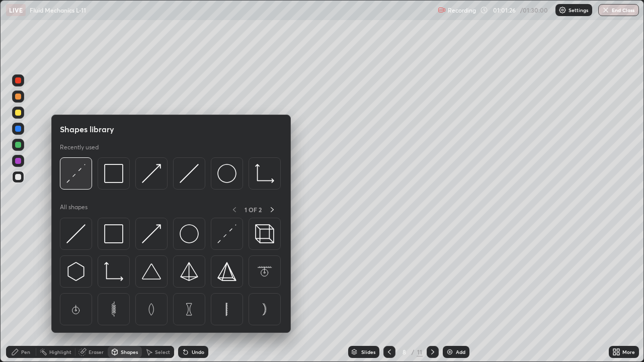
click at [87, 186] on div at bounding box center [76, 173] width 32 height 32
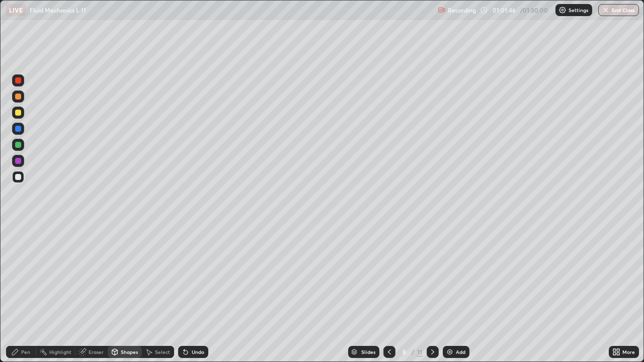
click at [31, 291] on div "Pen" at bounding box center [21, 352] width 30 height 12
click at [17, 145] on div at bounding box center [18, 145] width 6 height 6
click at [18, 178] on div at bounding box center [18, 177] width 6 height 6
click at [388, 291] on icon at bounding box center [389, 352] width 8 height 8
click at [20, 116] on div at bounding box center [18, 113] width 12 height 12
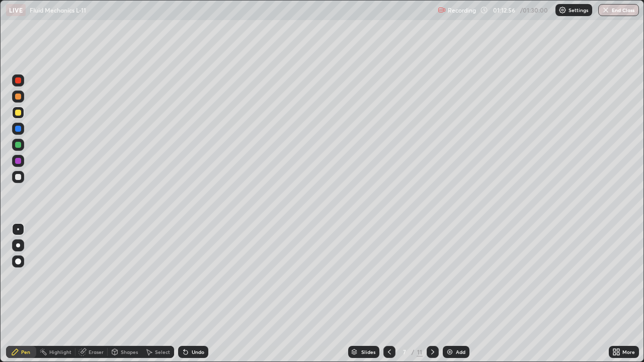
click at [544, 291] on div "Slides 7 / 11 Add" at bounding box center [408, 352] width 400 height 20
click at [131, 291] on div "Shapes" at bounding box center [125, 352] width 34 height 12
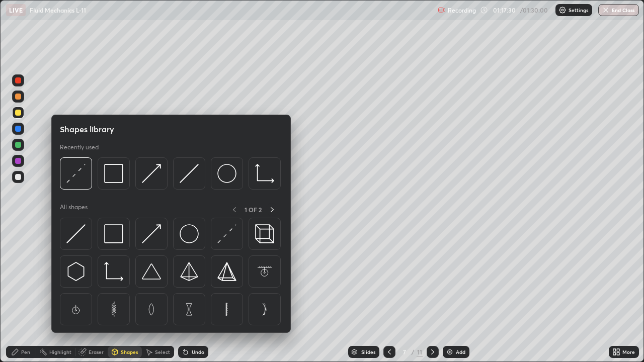
click at [166, 291] on div "Select" at bounding box center [162, 351] width 15 height 5
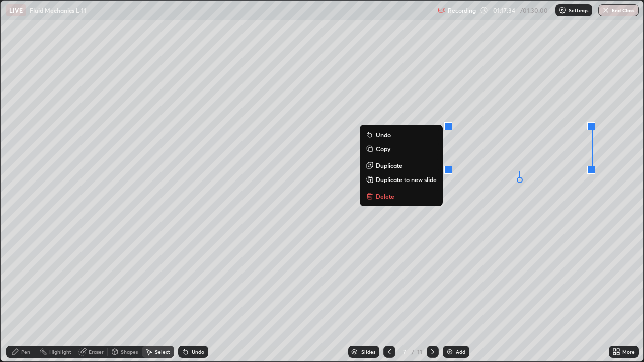
click at [422, 182] on p "Duplicate to new slide" at bounding box center [406, 179] width 61 height 8
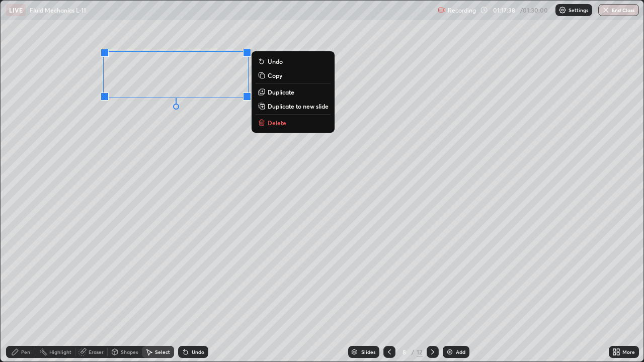
click at [135, 207] on div "0 ° Undo Copy Duplicate Duplicate to new slide Delete" at bounding box center [322, 181] width 643 height 361
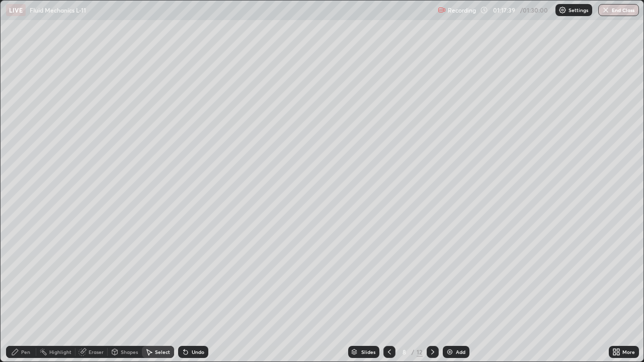
click at [25, 291] on div "Pen" at bounding box center [25, 351] width 9 height 5
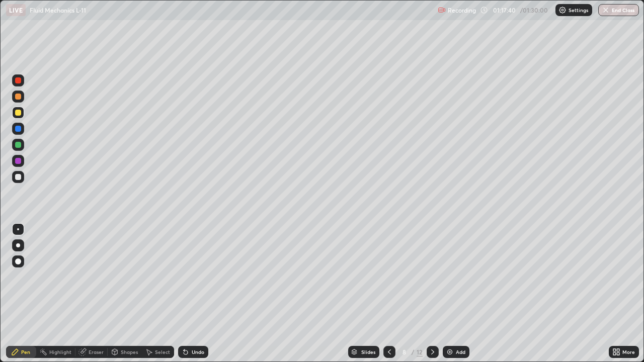
click at [20, 177] on div at bounding box center [18, 177] width 6 height 6
click at [199, 291] on div "Undo" at bounding box center [198, 351] width 13 height 5
click at [197, 291] on div "Undo" at bounding box center [193, 352] width 30 height 12
click at [199, 291] on div "Undo" at bounding box center [198, 351] width 13 height 5
click at [617, 15] on button "End Class" at bounding box center [618, 10] width 41 height 12
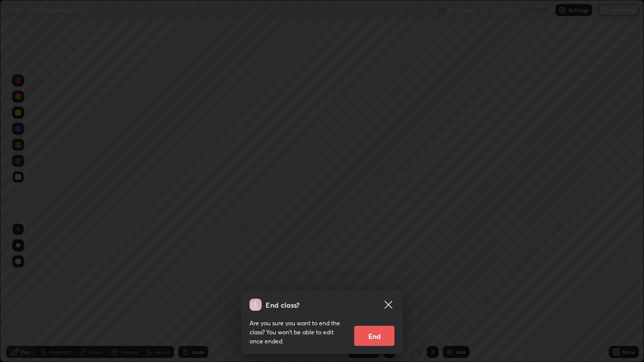
click at [371, 291] on button "End" at bounding box center [374, 336] width 40 height 20
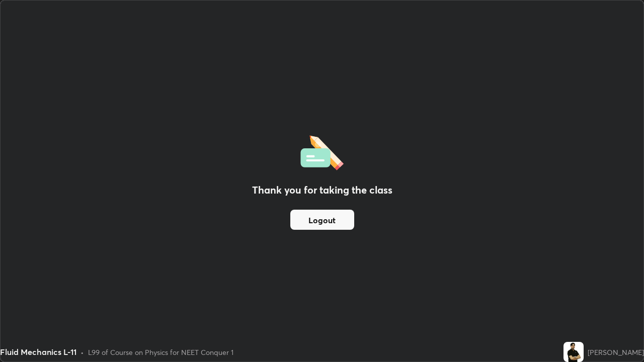
click at [330, 224] on button "Logout" at bounding box center [322, 220] width 64 height 20
